Goal: Transaction & Acquisition: Purchase product/service

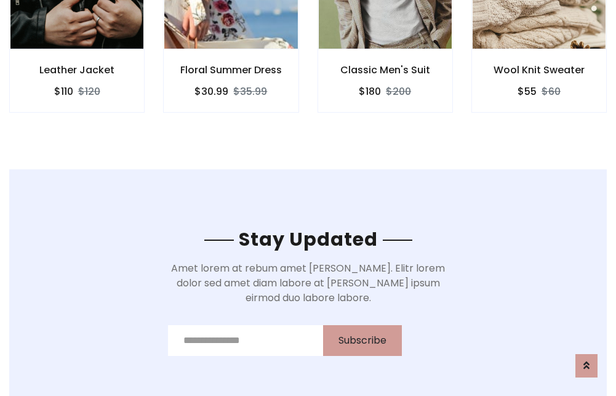
scroll to position [1853, 0]
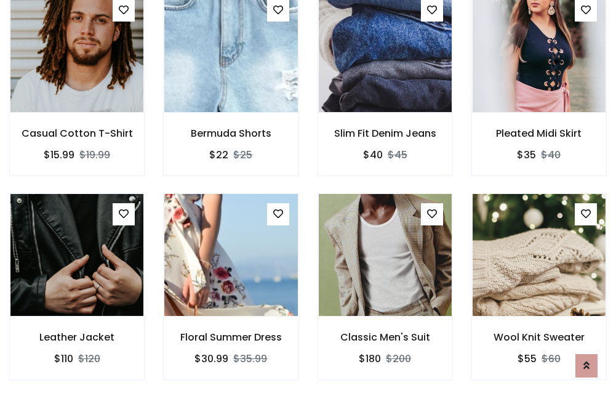
click at [308, 198] on div "Classic Men's Suit $180 $200" at bounding box center [385, 295] width 154 height 204
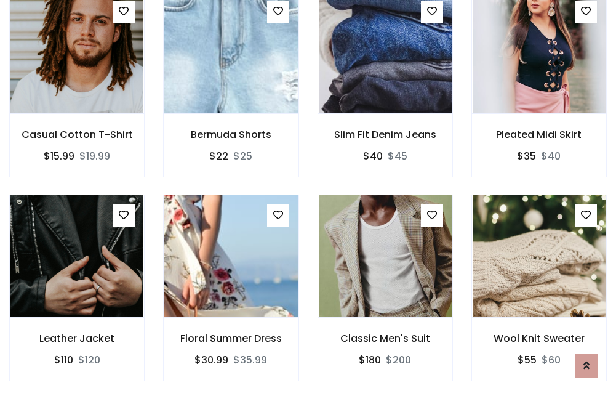
click at [308, 198] on div "Classic Men's Suit $180 $200" at bounding box center [385, 296] width 154 height 204
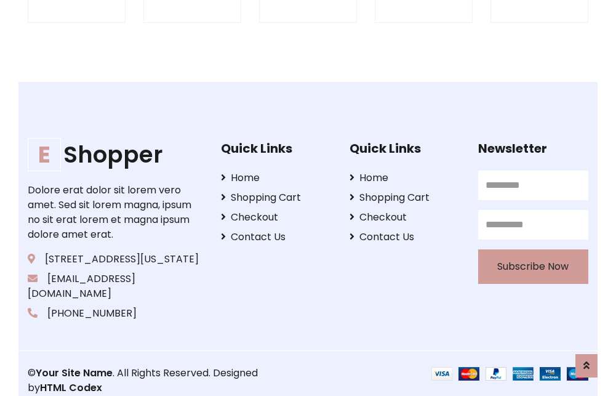
scroll to position [2342, 0]
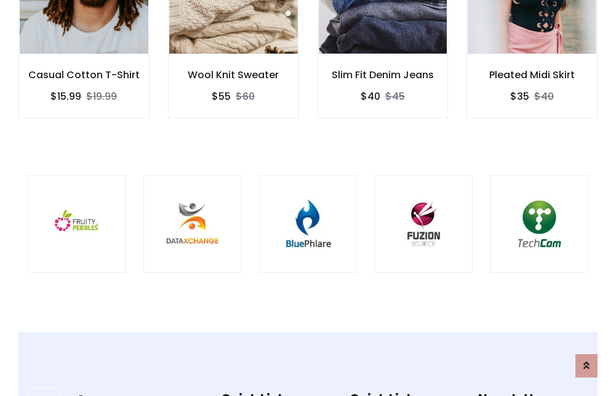
click at [308, 198] on img at bounding box center [307, 223] width 67 height 67
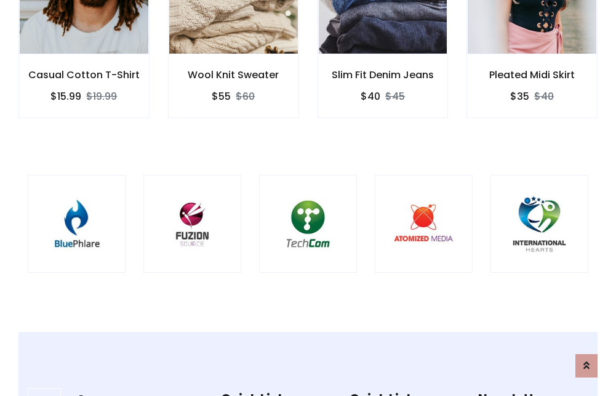
click at [308, 198] on img at bounding box center [307, 223] width 67 height 67
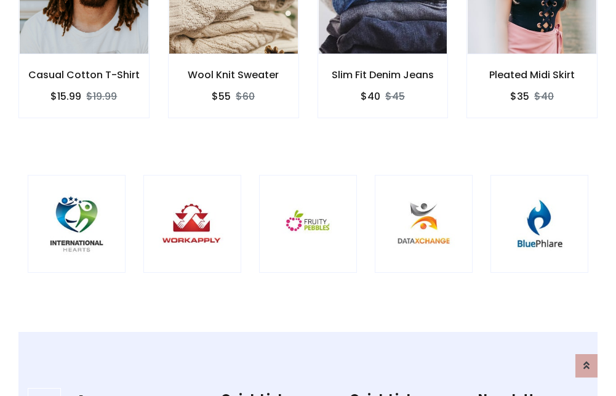
scroll to position [0, 0]
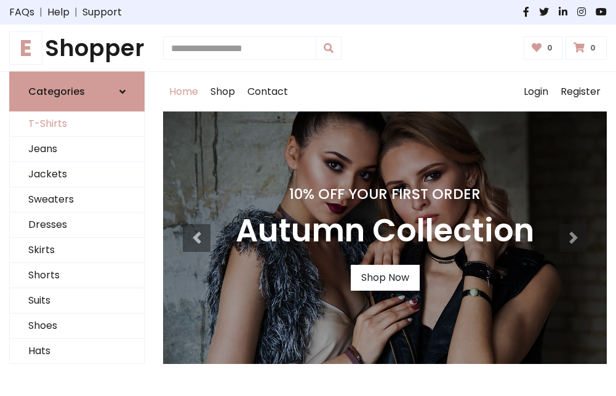
click at [77, 124] on link "T-Shirts" at bounding box center [77, 123] width 134 height 25
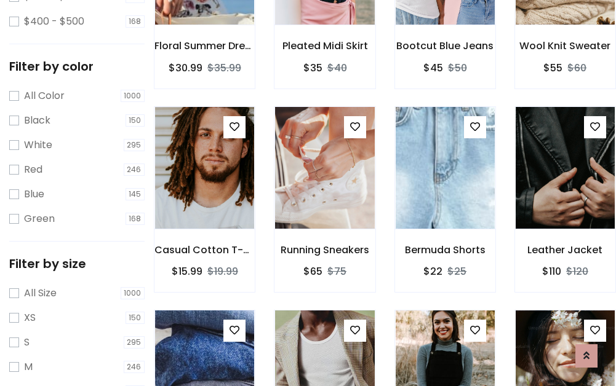
scroll to position [431, 0]
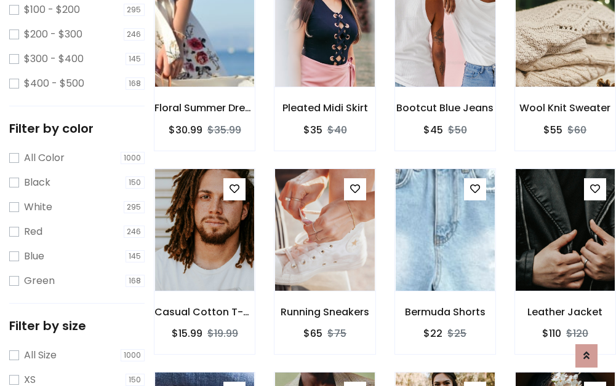
click at [445, 44] on img at bounding box center [445, 25] width 119 height 295
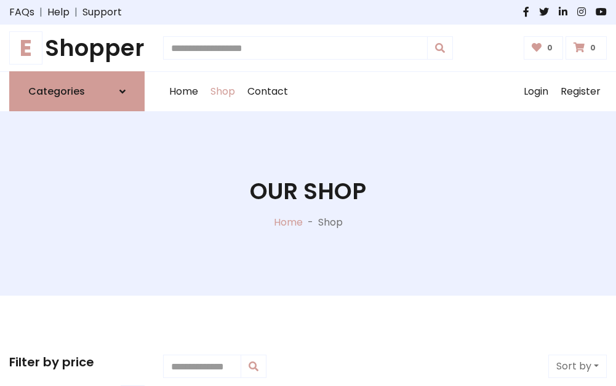
click at [77, 48] on h1 "E Shopper" at bounding box center [76, 47] width 135 height 27
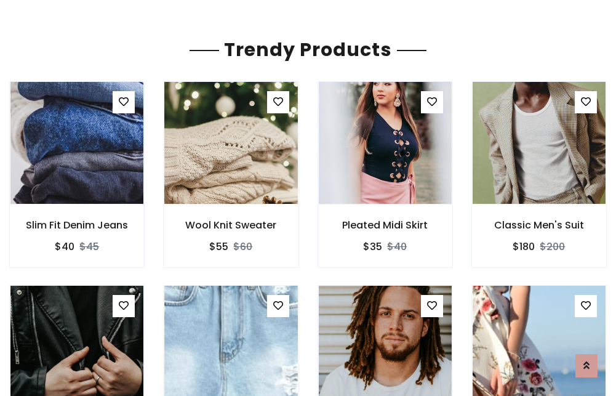
scroll to position [73, 0]
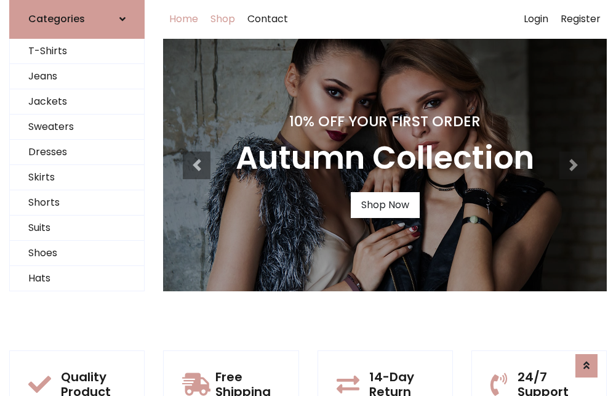
click at [223, 19] on link "Shop" at bounding box center [222, 18] width 37 height 39
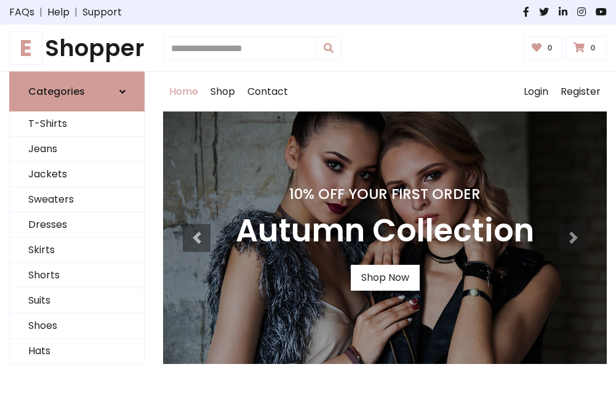
scroll to position [404, 0]
